Goal: Entertainment & Leisure: Consume media (video, audio)

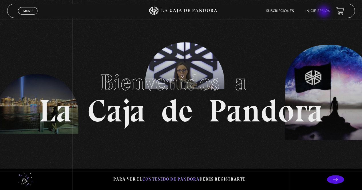
click at [324, 12] on link "Inicie sesión" at bounding box center [317, 10] width 25 height 3
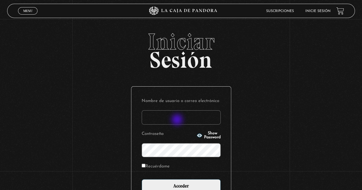
click at [178, 120] on input "Nombre de usuario o correo electrónico" at bounding box center [181, 117] width 79 height 14
type input "marimar.camacho@hotmail.com"
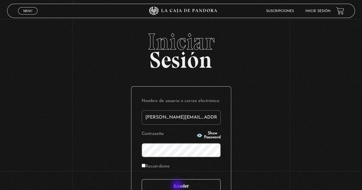
click at [178, 186] on input "Acceder" at bounding box center [181, 186] width 79 height 14
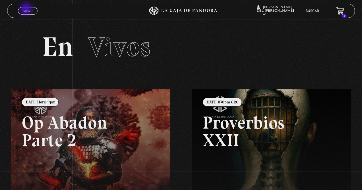
click at [27, 9] on span "Menu" at bounding box center [27, 10] width 9 height 3
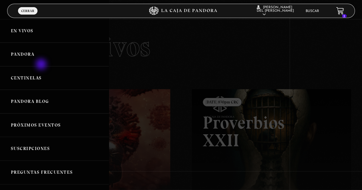
click at [42, 63] on link "Pandora" at bounding box center [54, 55] width 109 height 24
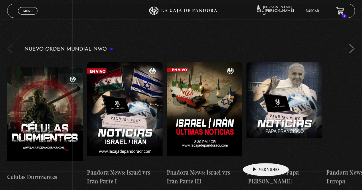
scroll to position [86, 0]
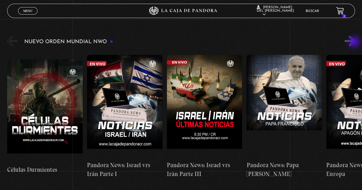
click at [355, 43] on button "»" at bounding box center [350, 41] width 10 height 10
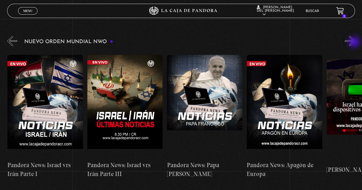
click at [355, 43] on button "»" at bounding box center [350, 41] width 10 height 10
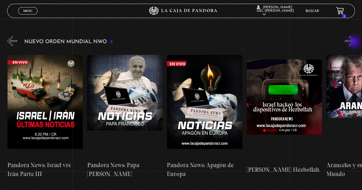
click at [355, 43] on button "»" at bounding box center [350, 41] width 10 height 10
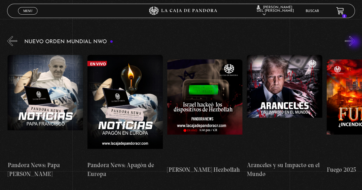
click at [355, 43] on button "»" at bounding box center [350, 41] width 10 height 10
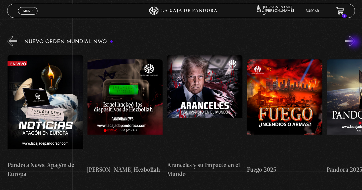
click at [355, 43] on button "»" at bounding box center [350, 41] width 10 height 10
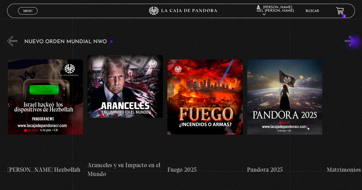
click at [355, 43] on button "»" at bounding box center [350, 41] width 10 height 10
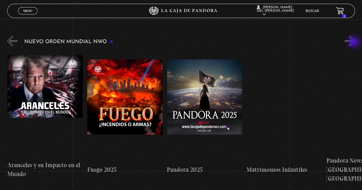
click at [355, 43] on button "»" at bounding box center [350, 41] width 10 height 10
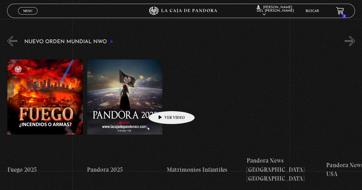
scroll to position [0, 558]
click at [352, 38] on button "»" at bounding box center [350, 41] width 10 height 10
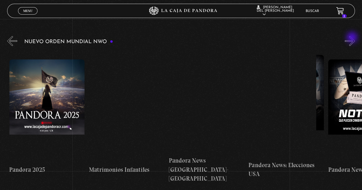
click at [352, 38] on button "»" at bounding box center [350, 41] width 10 height 10
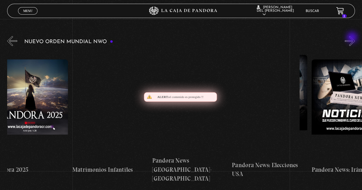
click at [352, 38] on button "»" at bounding box center [350, 41] width 10 height 10
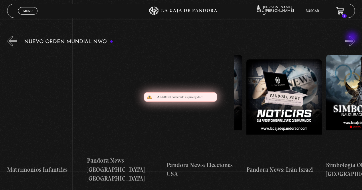
click at [352, 38] on button "»" at bounding box center [350, 41] width 10 height 10
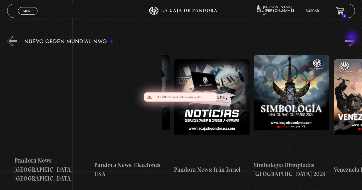
click at [352, 38] on button "»" at bounding box center [350, 41] width 10 height 10
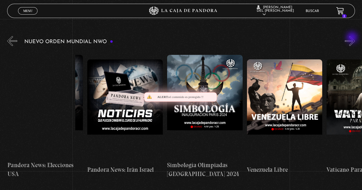
click at [352, 38] on button "»" at bounding box center [350, 41] width 10 height 10
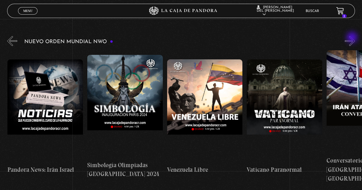
click at [352, 38] on button "»" at bounding box center [350, 41] width 10 height 10
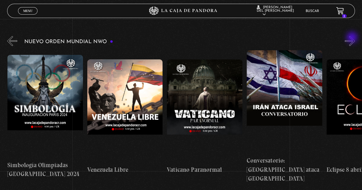
click at [352, 38] on button "»" at bounding box center [350, 41] width 10 height 10
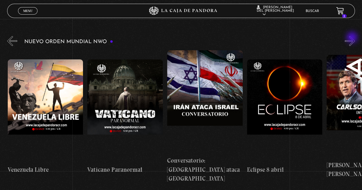
click at [352, 38] on button "»" at bounding box center [350, 41] width 10 height 10
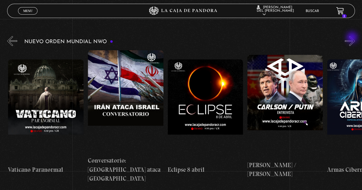
click at [352, 38] on button "»" at bounding box center [350, 41] width 10 height 10
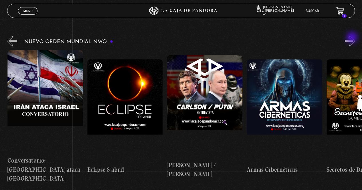
click at [352, 38] on button "»" at bounding box center [350, 41] width 10 height 10
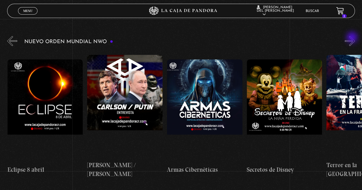
click at [352, 38] on button "»" at bounding box center [350, 41] width 10 height 10
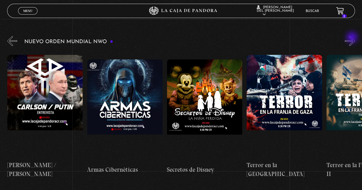
click at [352, 38] on button "»" at bounding box center [350, 41] width 10 height 10
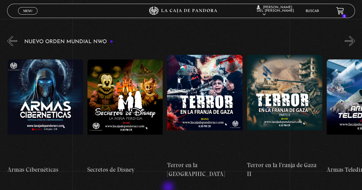
scroll to position [0, 1514]
click at [9, 38] on button "«" at bounding box center [12, 41] width 10 height 10
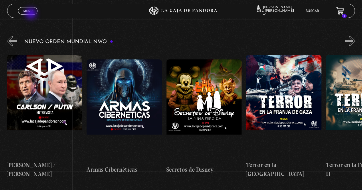
drag, startPoint x: 29, startPoint y: 13, endPoint x: 32, endPoint y: 14, distance: 3.3
click at [32, 14] on link "Menu Cerrar" at bounding box center [27, 10] width 19 height 7
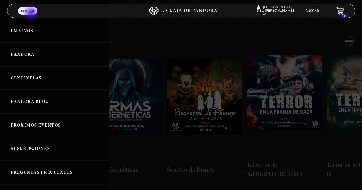
scroll to position [0, 1434]
click at [44, 54] on link "Pandora" at bounding box center [54, 55] width 109 height 24
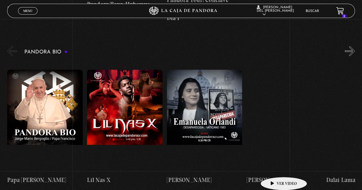
scroll to position [572, 0]
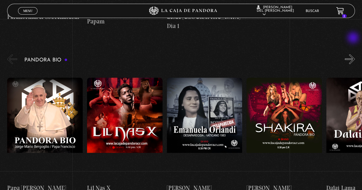
click at [353, 54] on button "»" at bounding box center [350, 59] width 10 height 10
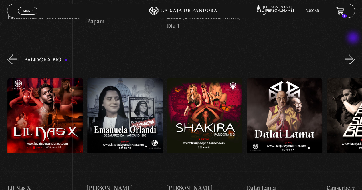
click at [353, 54] on button "»" at bounding box center [350, 59] width 10 height 10
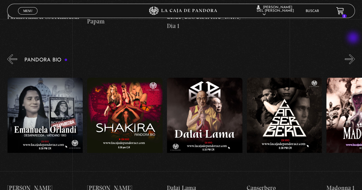
click at [353, 54] on button "»" at bounding box center [350, 59] width 10 height 10
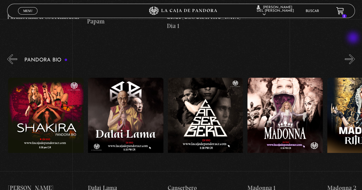
click at [353, 54] on button "»" at bounding box center [350, 59] width 10 height 10
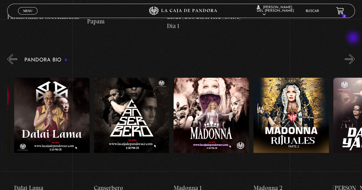
click at [353, 54] on button "»" at bounding box center [350, 59] width 10 height 10
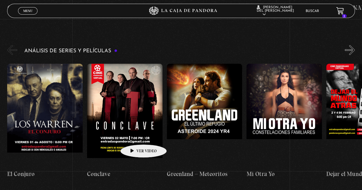
scroll to position [743, 0]
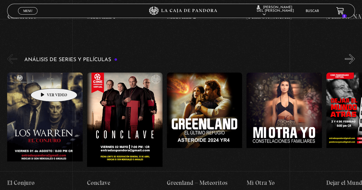
click at [45, 80] on figure at bounding box center [44, 124] width 75 height 103
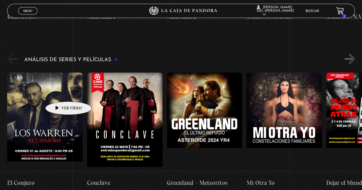
click at [61, 93] on figure at bounding box center [44, 124] width 75 height 103
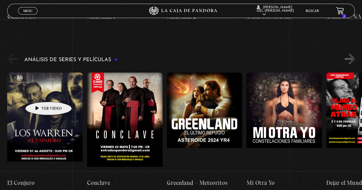
click at [41, 93] on figure at bounding box center [44, 124] width 75 height 103
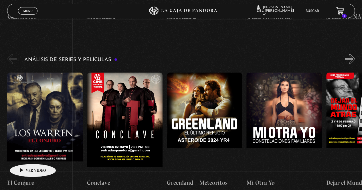
click at [24, 178] on h4 "El Conjuro" at bounding box center [44, 182] width 75 height 9
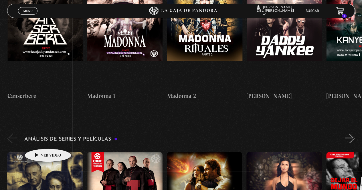
scroll to position [658, 0]
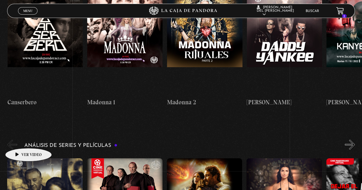
drag, startPoint x: 23, startPoint y: 142, endPoint x: 31, endPoint y: 143, distance: 8.2
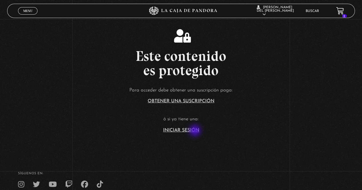
click at [195, 131] on link "Iniciar Sesión" at bounding box center [181, 130] width 36 height 5
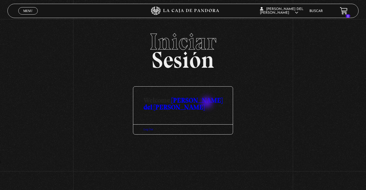
click at [208, 103] on link "[PERSON_NAME] del [PERSON_NAME]" at bounding box center [183, 103] width 79 height 15
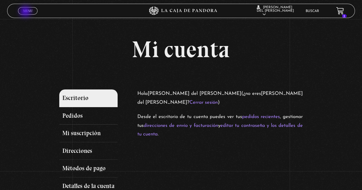
click at [26, 12] on span "Menu" at bounding box center [27, 10] width 9 height 3
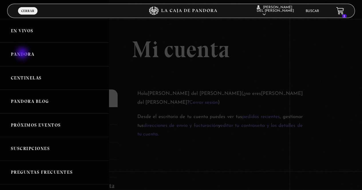
click at [23, 54] on link "Pandora" at bounding box center [54, 55] width 109 height 24
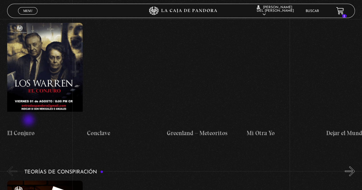
scroll to position [772, 0]
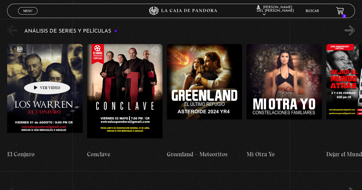
click at [38, 73] on figure at bounding box center [44, 95] width 75 height 103
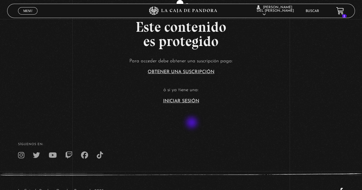
scroll to position [50, 0]
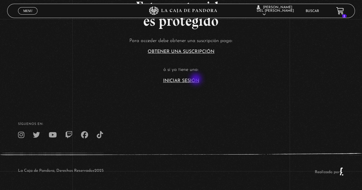
click at [196, 80] on link "Iniciar Sesión" at bounding box center [181, 81] width 36 height 5
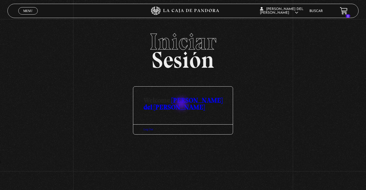
click at [183, 103] on link "[PERSON_NAME] del [PERSON_NAME]" at bounding box center [183, 103] width 79 height 15
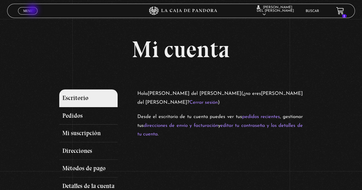
click at [34, 11] on link "Menu Cerrar" at bounding box center [27, 10] width 19 height 7
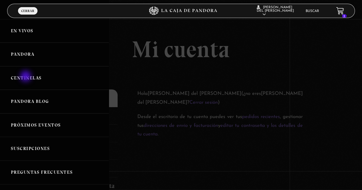
click at [27, 77] on link "Centinelas" at bounding box center [54, 78] width 109 height 24
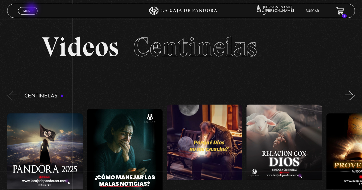
click at [32, 10] on span "Menu" at bounding box center [27, 10] width 9 height 3
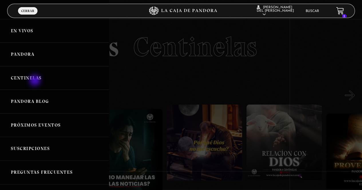
click at [35, 81] on link "Centinelas" at bounding box center [54, 78] width 109 height 24
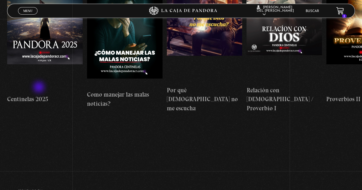
scroll to position [40, 0]
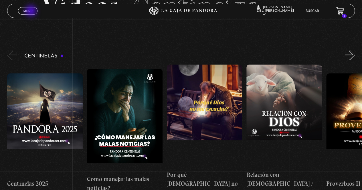
click at [31, 11] on span "Menu" at bounding box center [27, 10] width 9 height 3
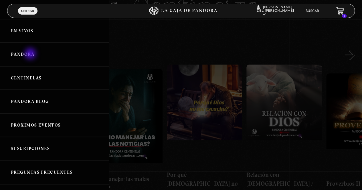
click at [31, 55] on link "Pandora" at bounding box center [54, 55] width 109 height 24
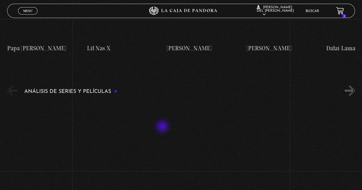
scroll to position [743, 0]
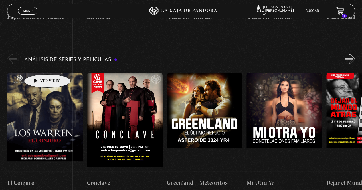
click at [39, 73] on figure at bounding box center [44, 124] width 75 height 103
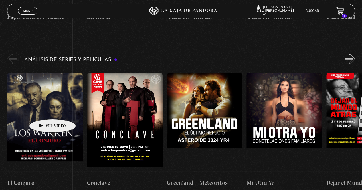
click at [43, 111] on figure at bounding box center [44, 124] width 75 height 103
